Goal: Information Seeking & Learning: Learn about a topic

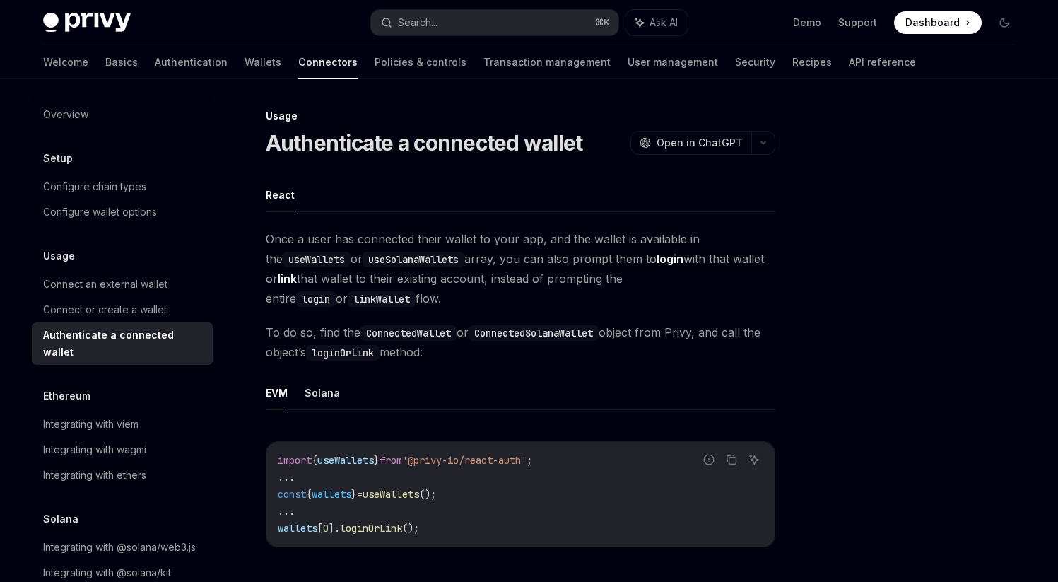
scroll to position [793, 0]
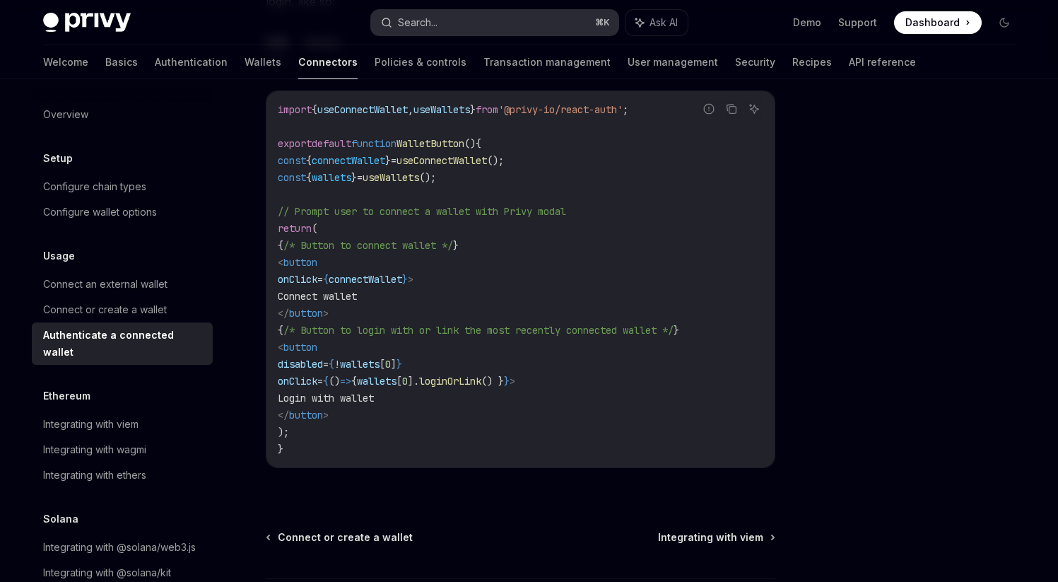
click at [464, 30] on button "Search... ⌘ K" at bounding box center [494, 22] width 247 height 25
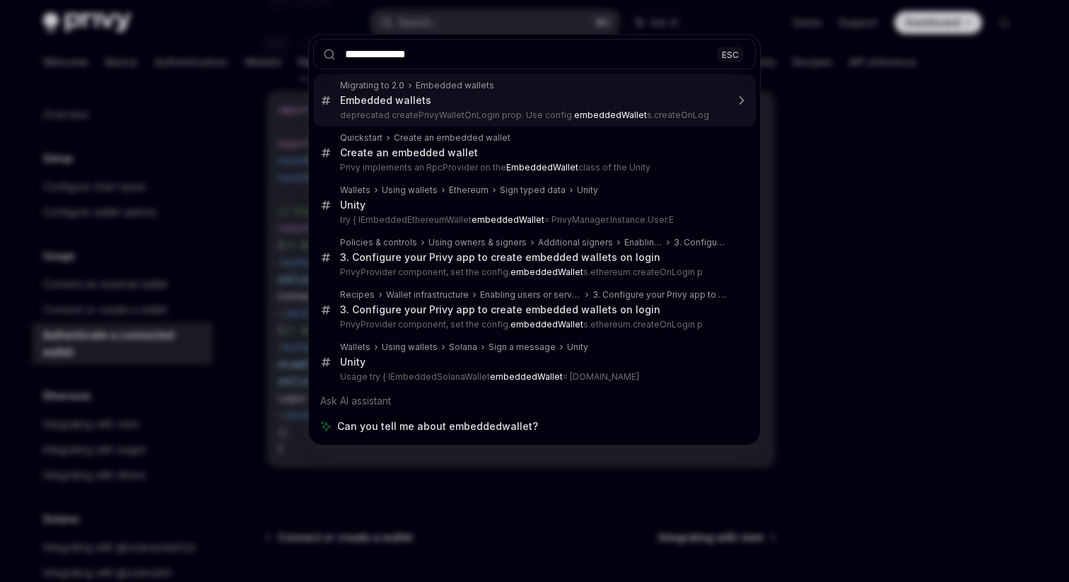
type input "**********"
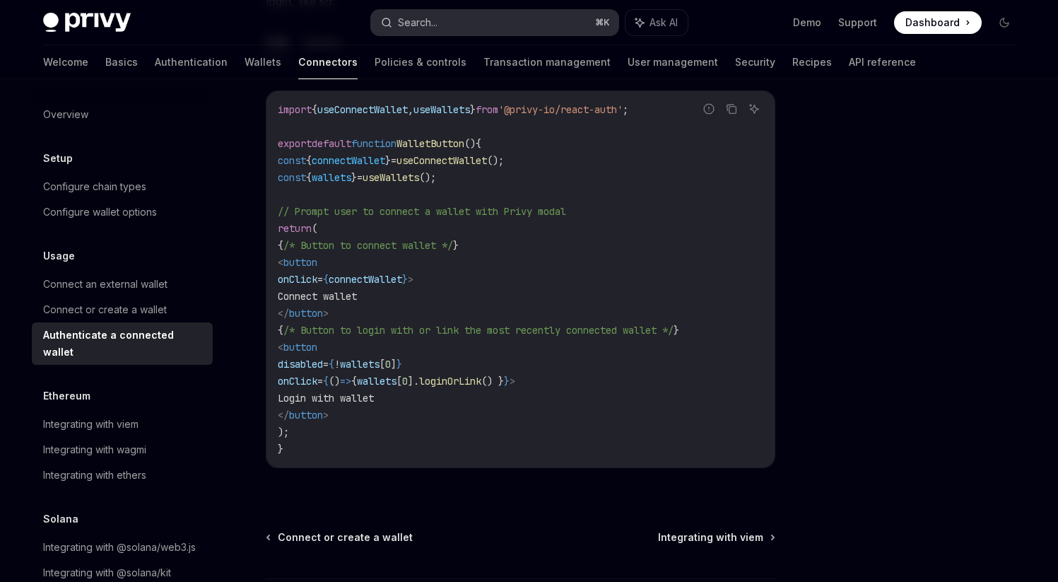
type textarea "*"
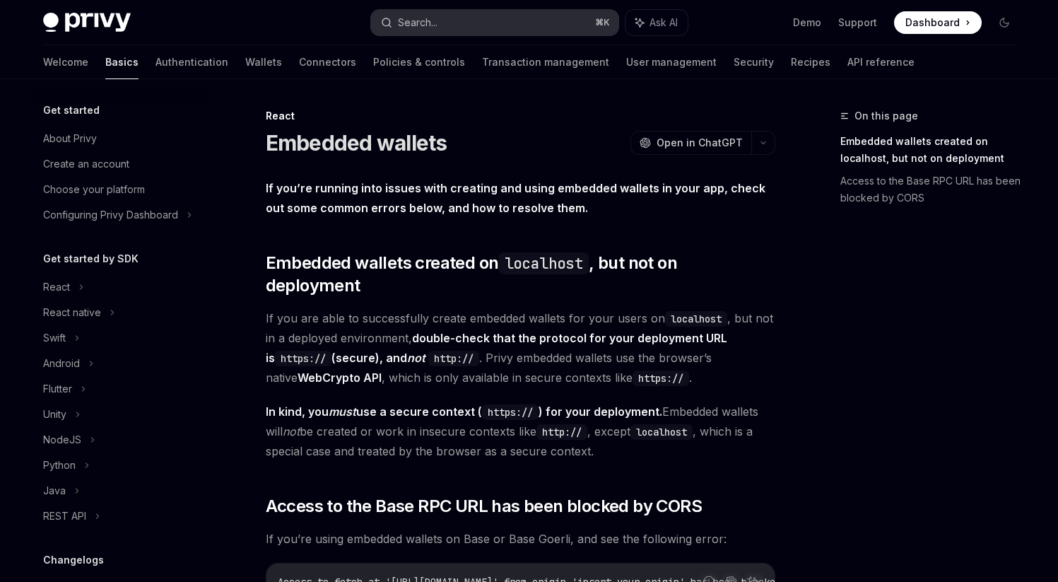
click at [467, 23] on button "Search... ⌘ K" at bounding box center [494, 22] width 247 height 25
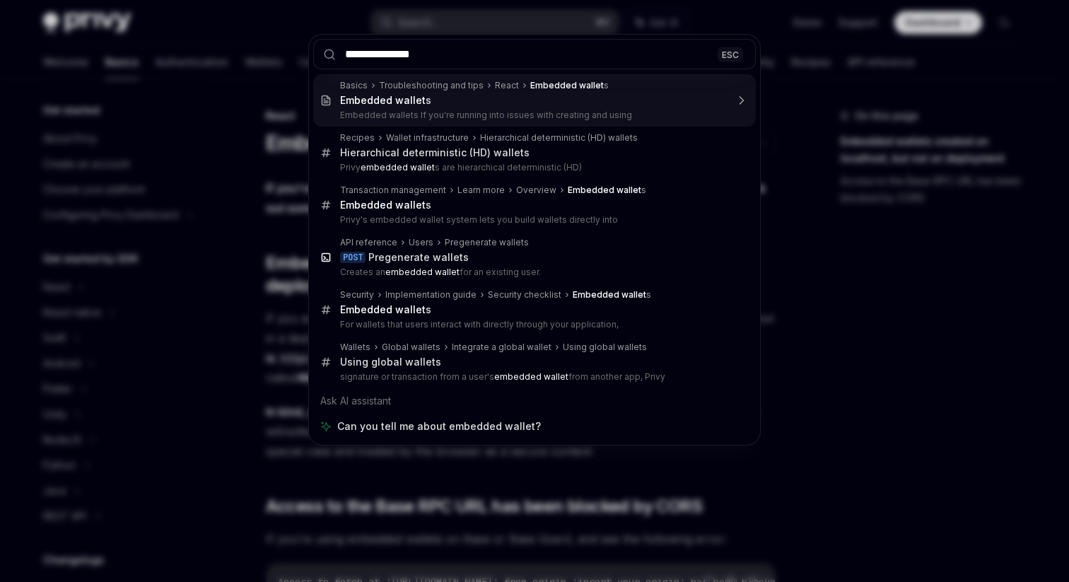
type input "**********"
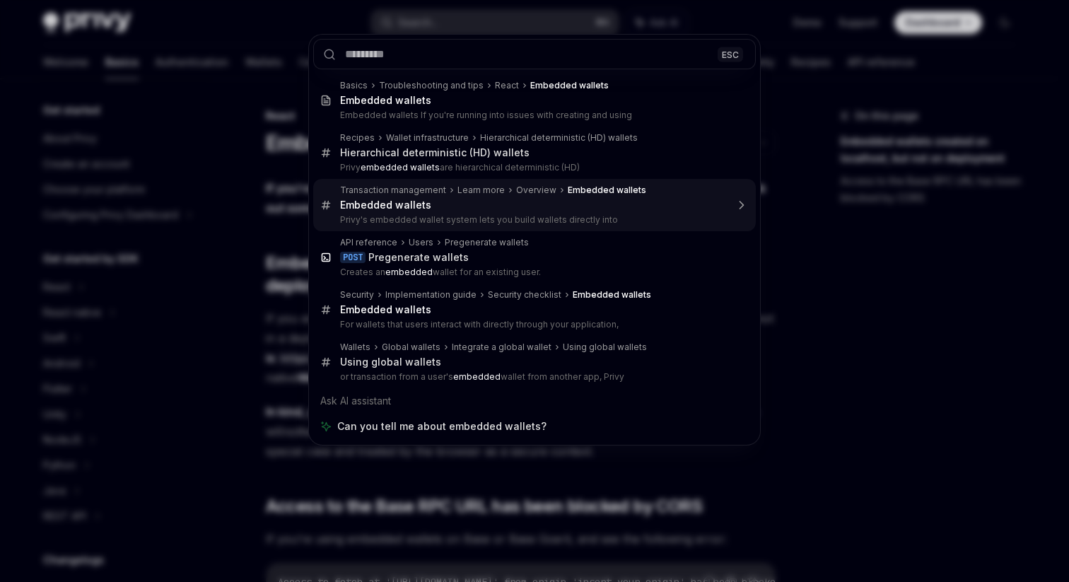
type textarea "*"
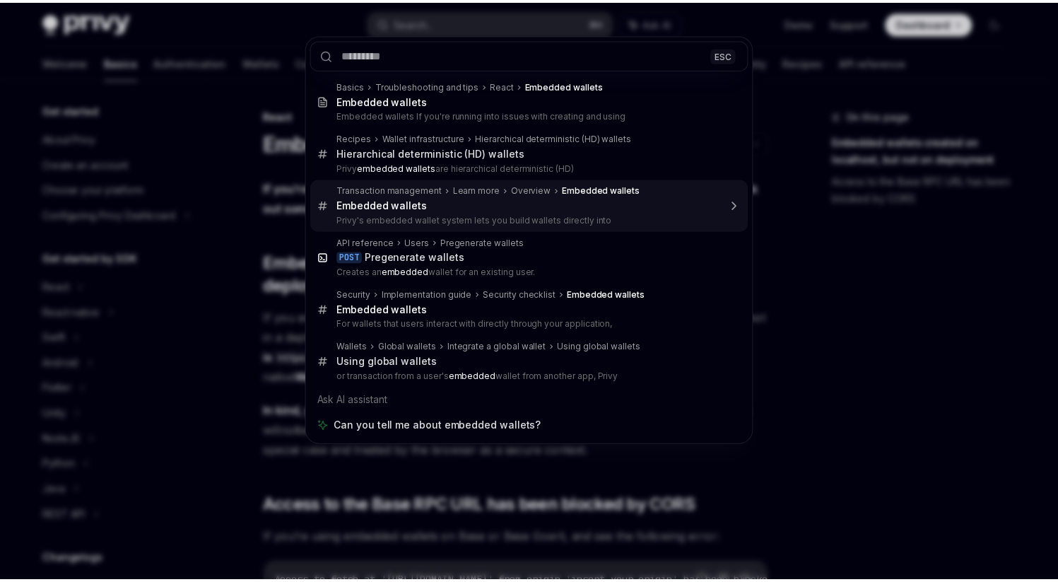
scroll to position [693, 0]
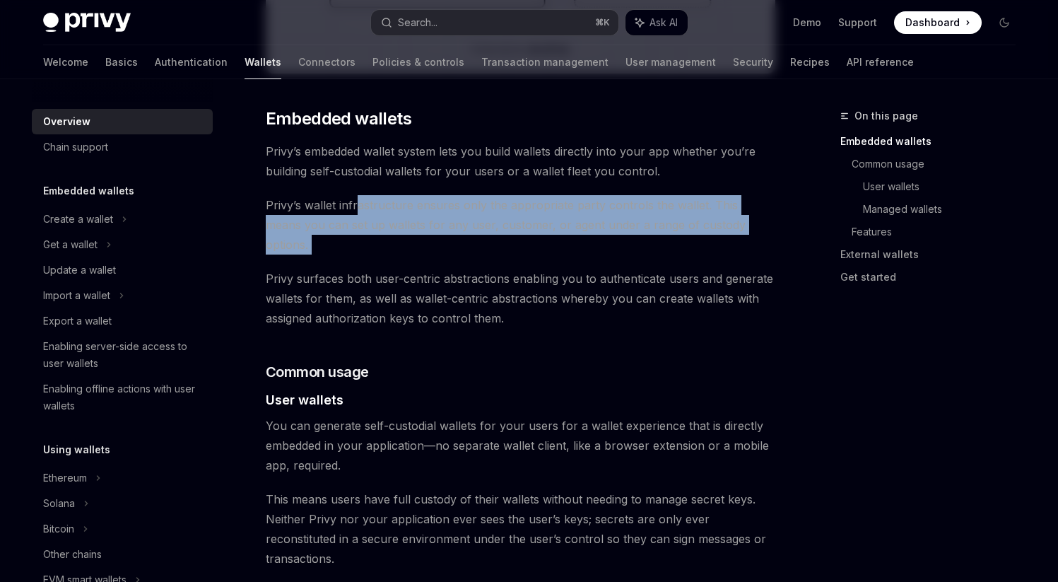
drag, startPoint x: 358, startPoint y: 203, endPoint x: 434, endPoint y: 238, distance: 83.8
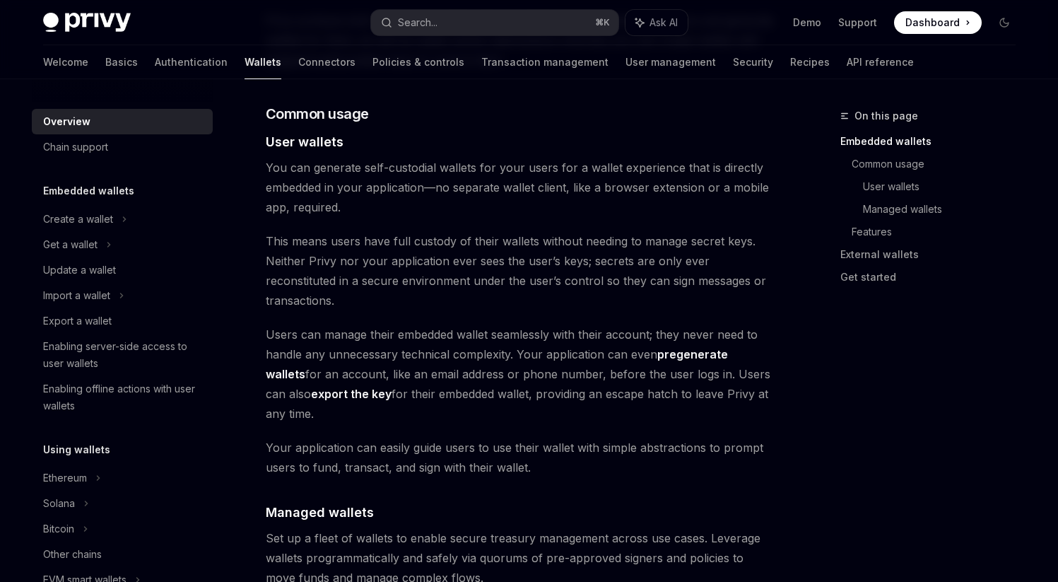
scroll to position [964, 0]
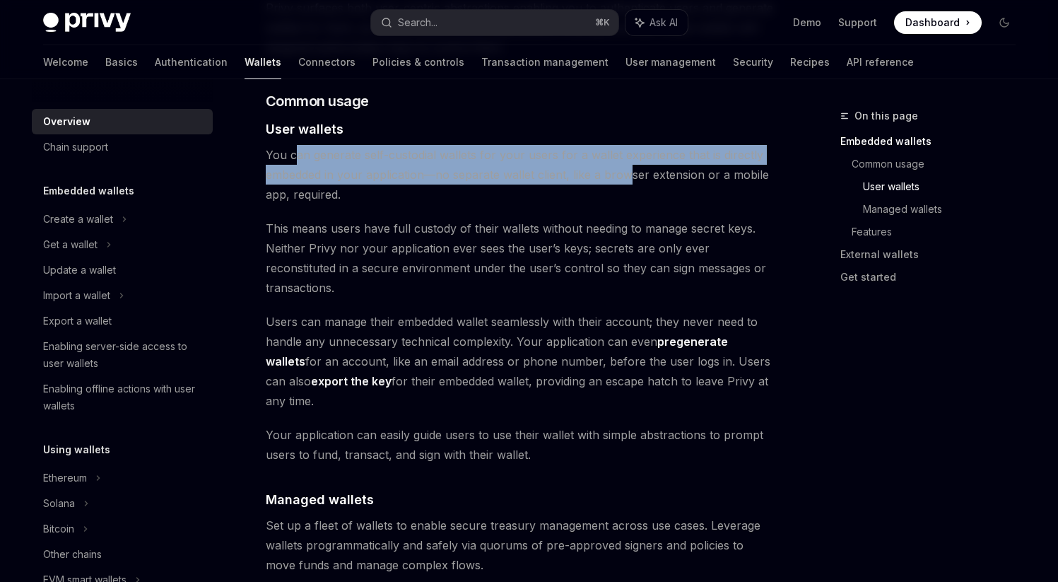
drag, startPoint x: 297, startPoint y: 137, endPoint x: 628, endPoint y: 156, distance: 332.1
click at [628, 156] on span "You can generate self-custodial wallets for your users for a wallet experience …" at bounding box center [521, 174] width 510 height 59
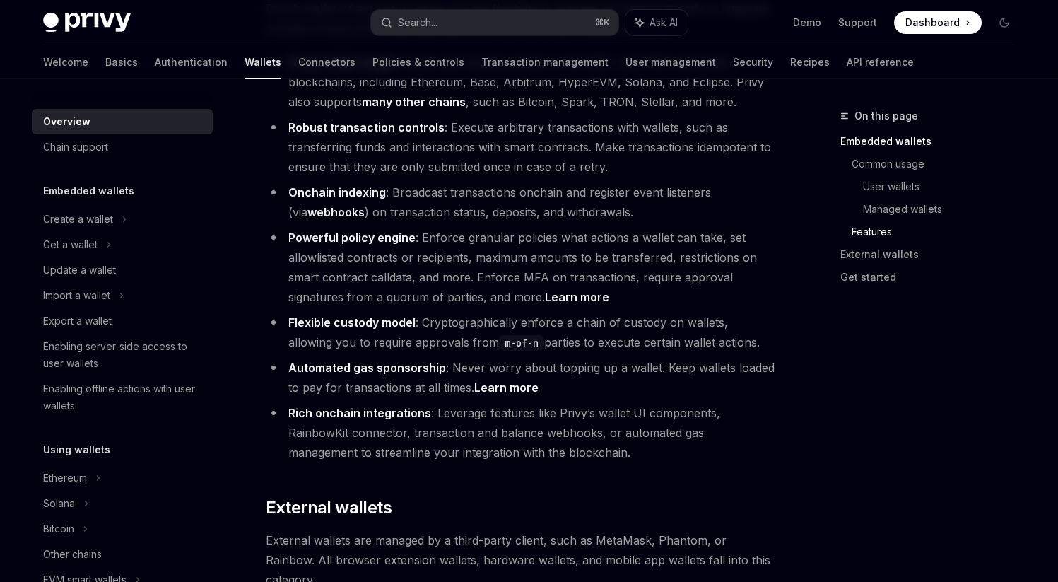
scroll to position [1842, 0]
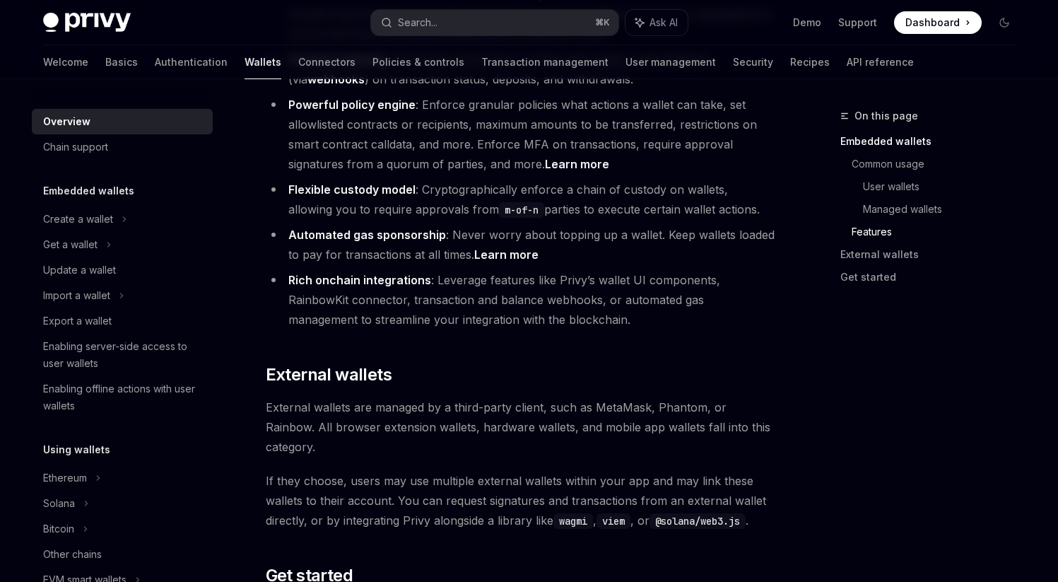
click at [715, 270] on li "Rich onchain integrations : Leverage features like Privy’s wallet UI components…" at bounding box center [521, 299] width 510 height 59
